Goal: Task Accomplishment & Management: Manage account settings

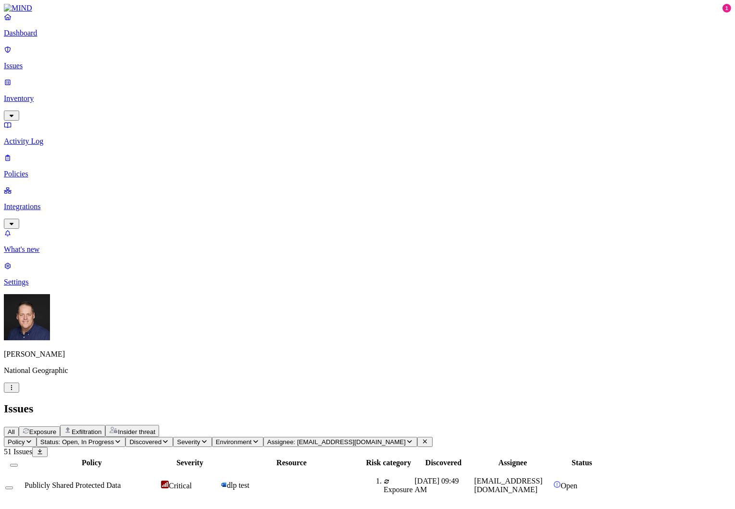
click at [46, 94] on p "Inventory" at bounding box center [368, 98] width 728 height 9
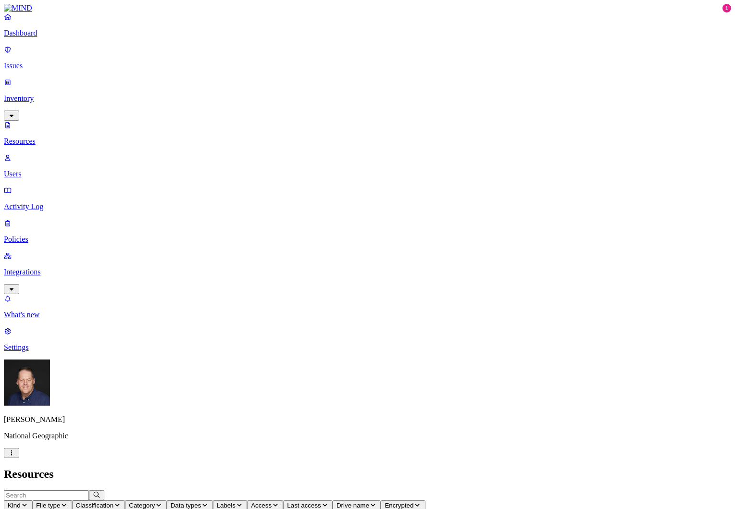
click at [54, 268] on p "Integrations" at bounding box center [368, 272] width 728 height 9
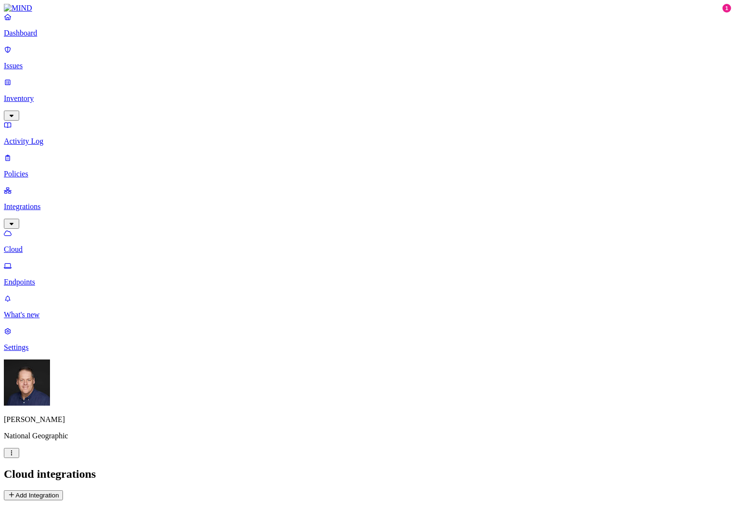
click at [51, 278] on p "Endpoints" at bounding box center [368, 282] width 728 height 9
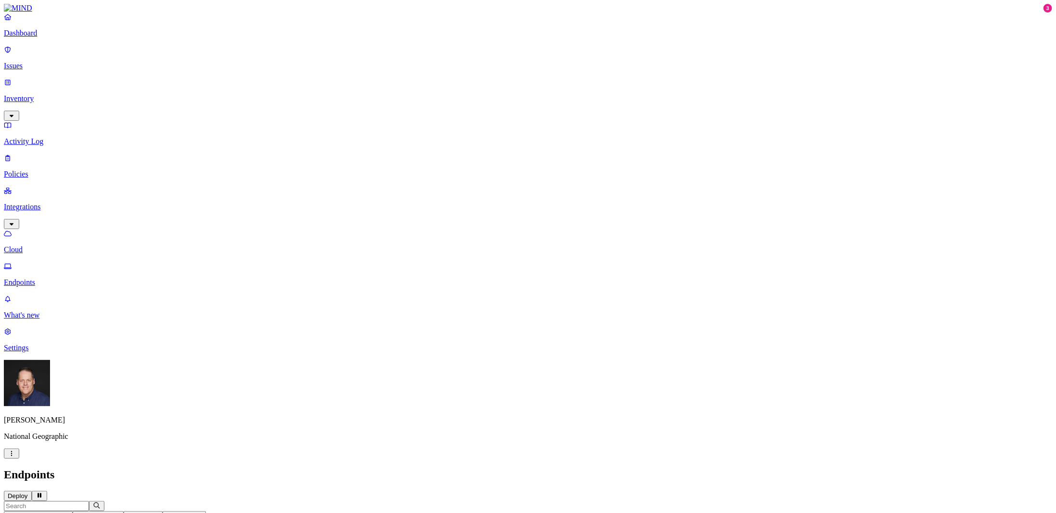
click at [41, 170] on p "Policies" at bounding box center [528, 174] width 1048 height 9
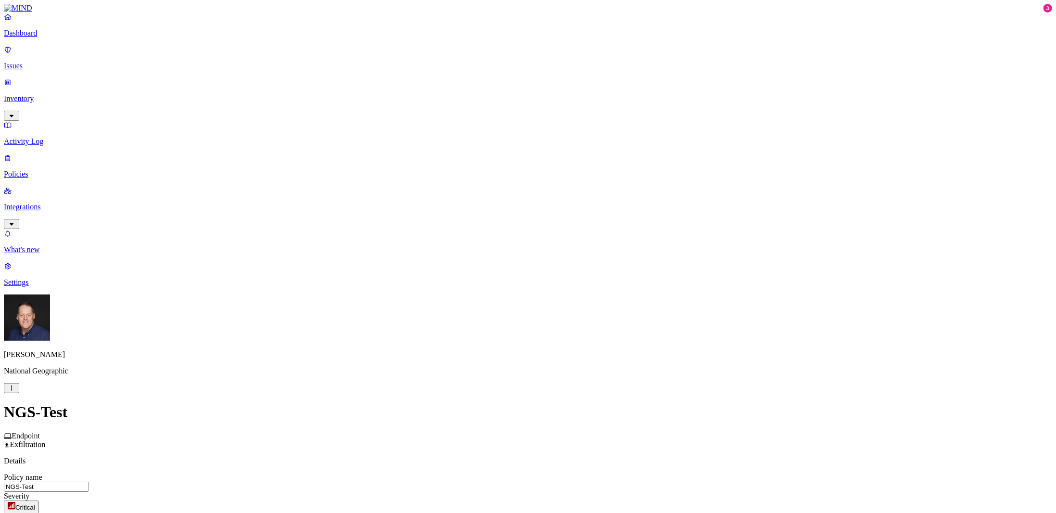
scroll to position [144, 0]
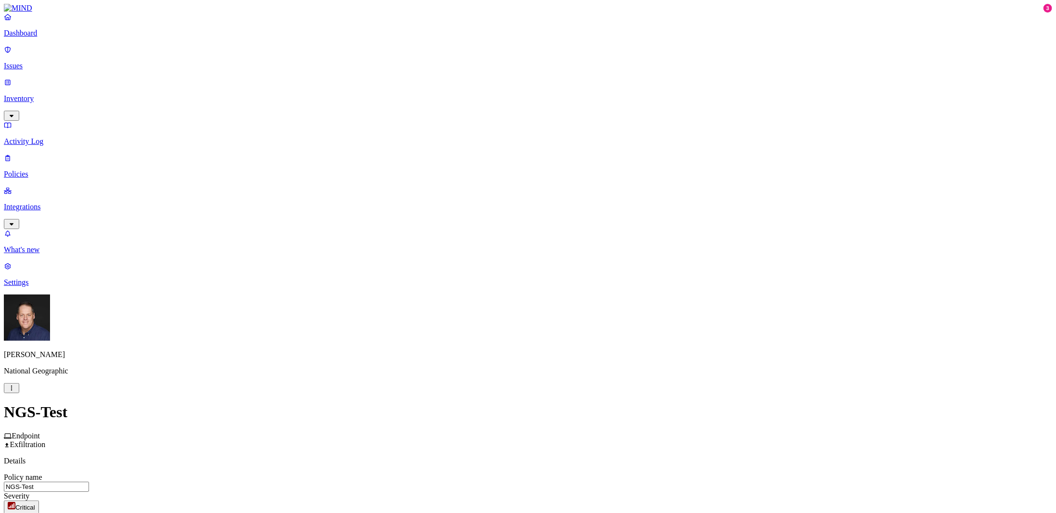
scroll to position [411, 0]
